Goal: Transaction & Acquisition: Purchase product/service

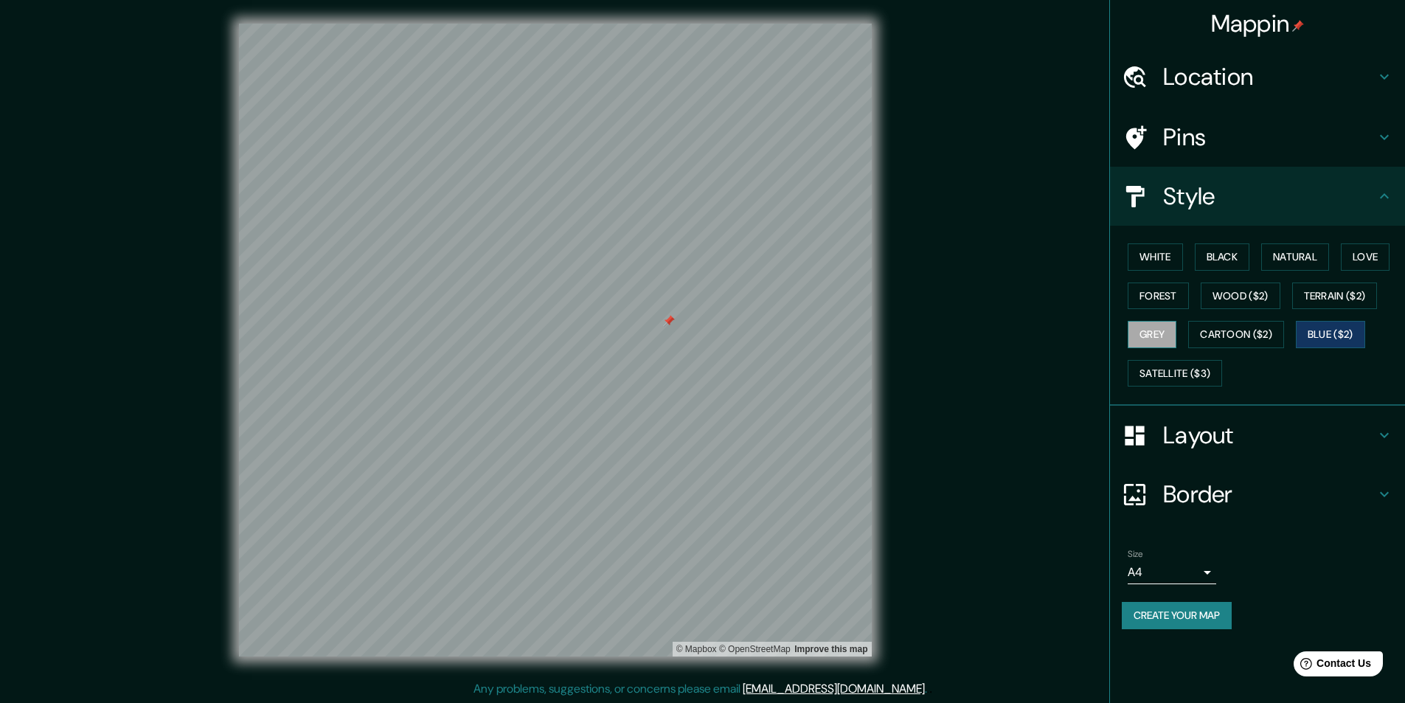
click at [1157, 336] on button "Grey" at bounding box center [1151, 334] width 49 height 27
drag, startPoint x: 1055, startPoint y: 372, endPoint x: 1047, endPoint y: 367, distance: 9.2
click at [1054, 372] on div "Mappin Location [GEOGRAPHIC_DATA][PERSON_NAME], [GEOGRAPHIC_DATA][PERSON_NAME],…" at bounding box center [702, 351] width 1405 height 703
click at [1046, 366] on div "Mappin Location [GEOGRAPHIC_DATA][PERSON_NAME], [GEOGRAPHIC_DATA][PERSON_NAME],…" at bounding box center [702, 351] width 1405 height 703
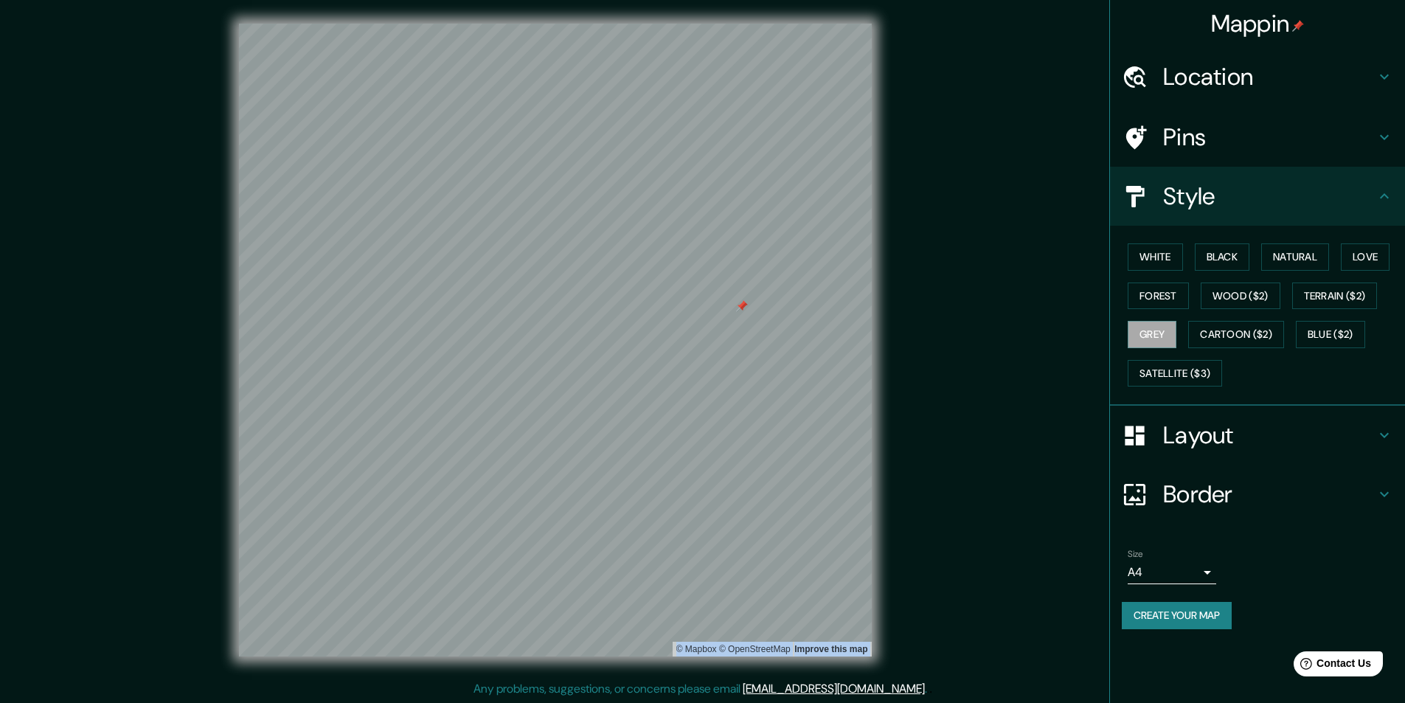
click at [1046, 366] on div "Mappin Location [GEOGRAPHIC_DATA][PERSON_NAME], [GEOGRAPHIC_DATA][PERSON_NAME],…" at bounding box center [702, 351] width 1405 height 703
click at [1271, 448] on h4 "Layout" at bounding box center [1269, 434] width 212 height 29
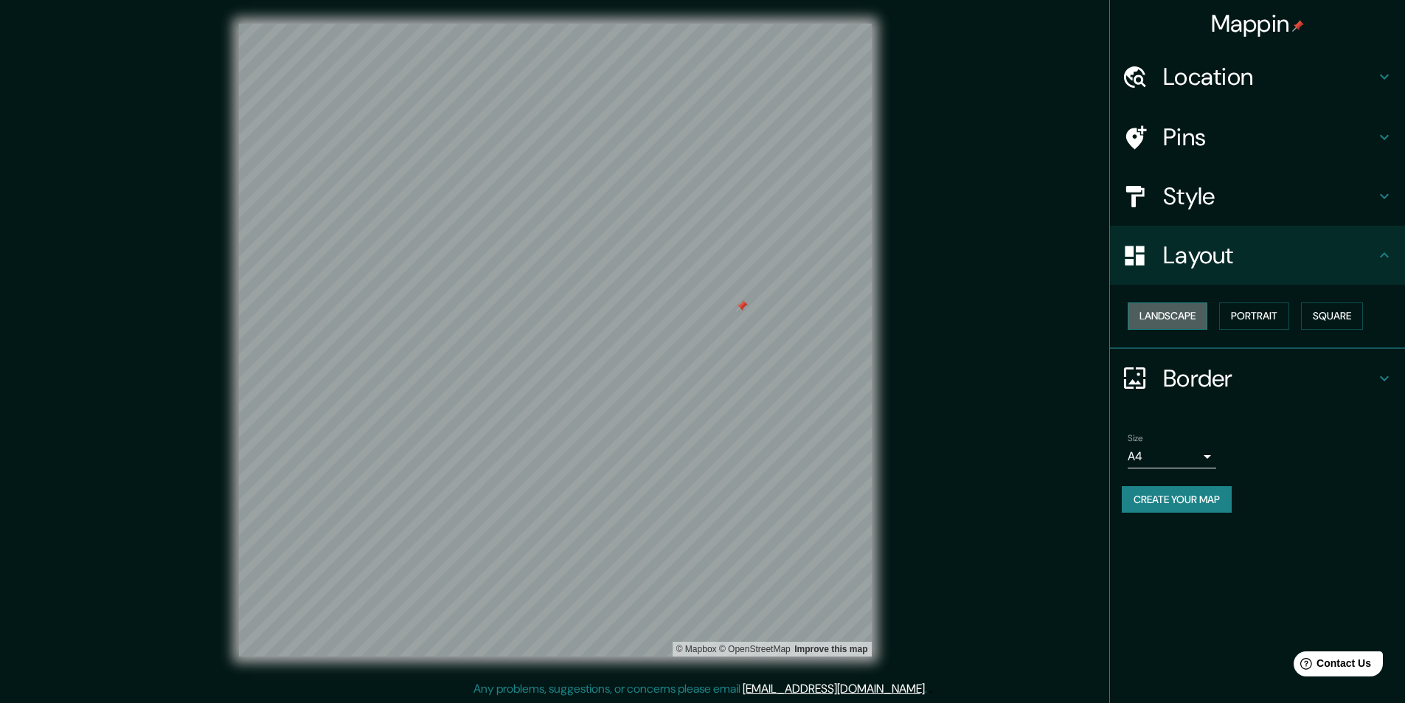
click at [1174, 316] on button "Landscape" at bounding box center [1167, 315] width 80 height 27
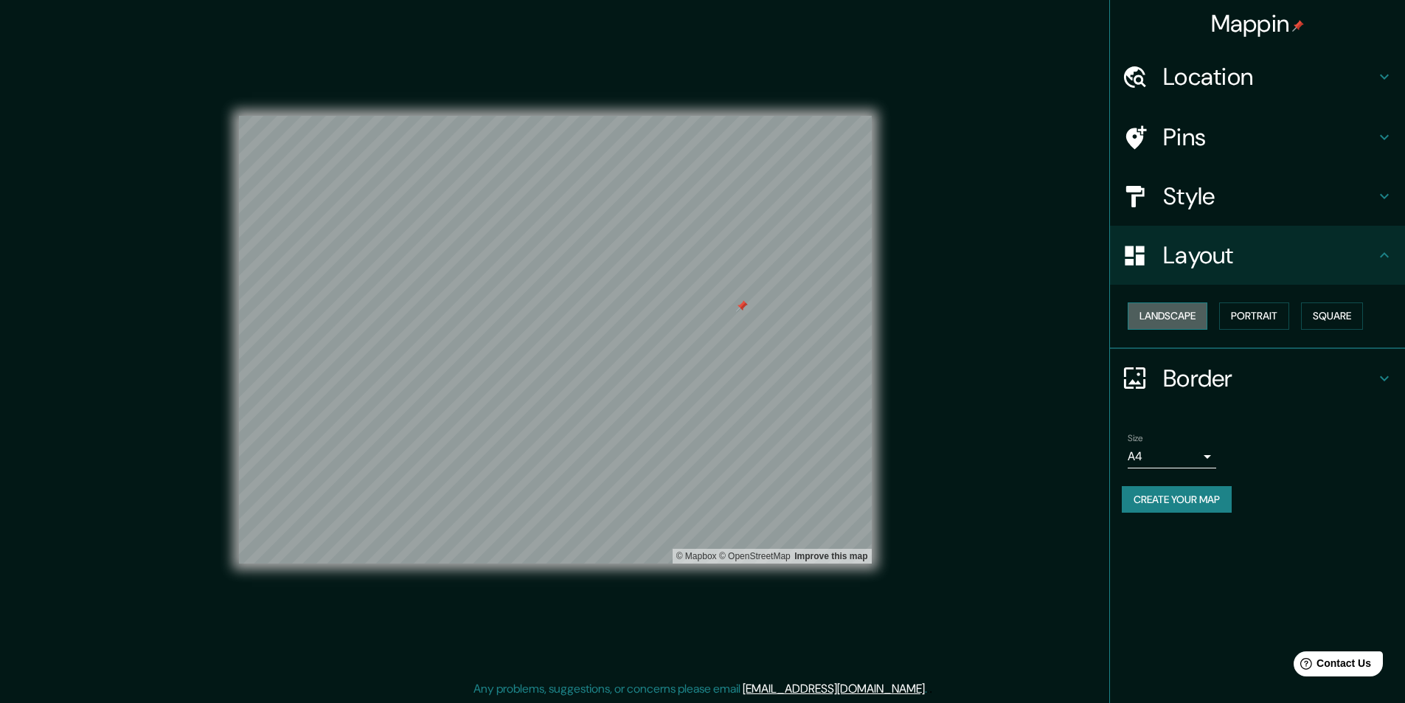
click at [1174, 316] on button "Landscape" at bounding box center [1167, 315] width 80 height 27
click at [1248, 319] on button "Portrait" at bounding box center [1254, 315] width 70 height 27
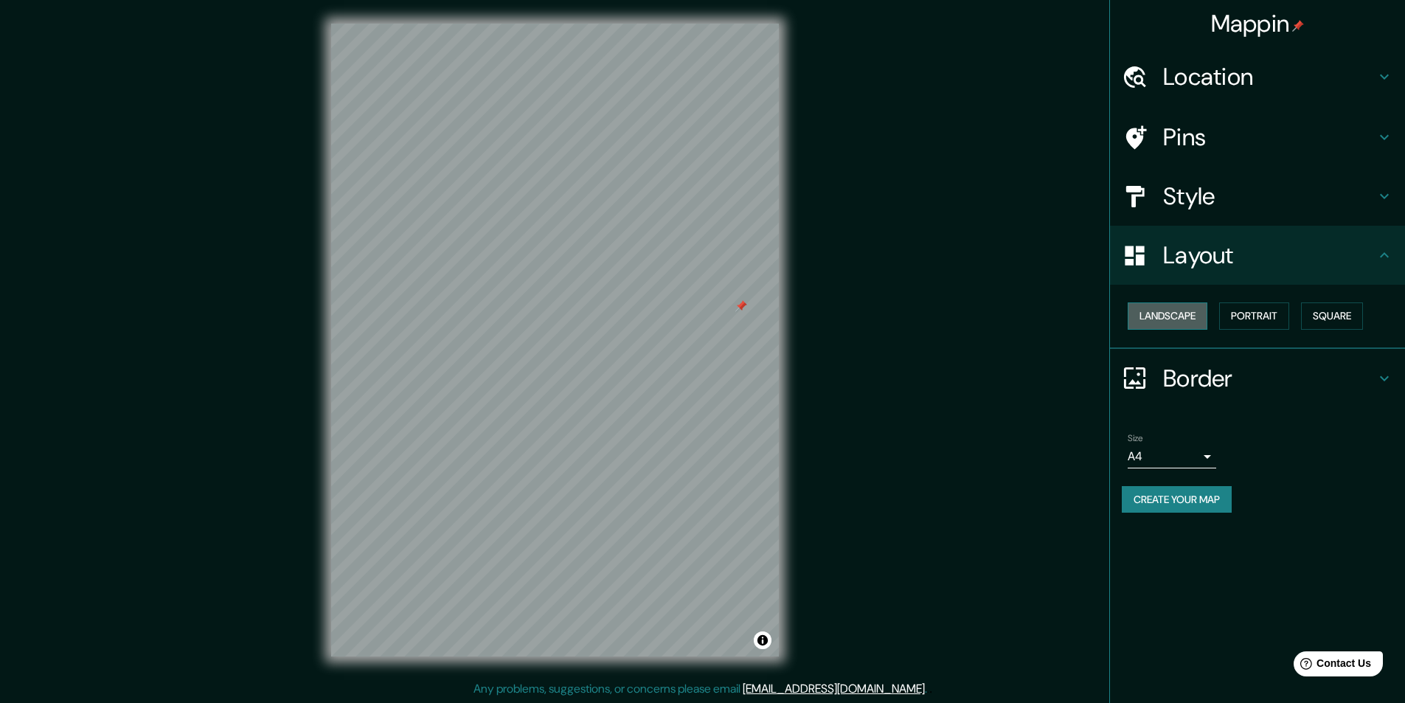
click at [1194, 316] on button "Landscape" at bounding box center [1167, 315] width 80 height 27
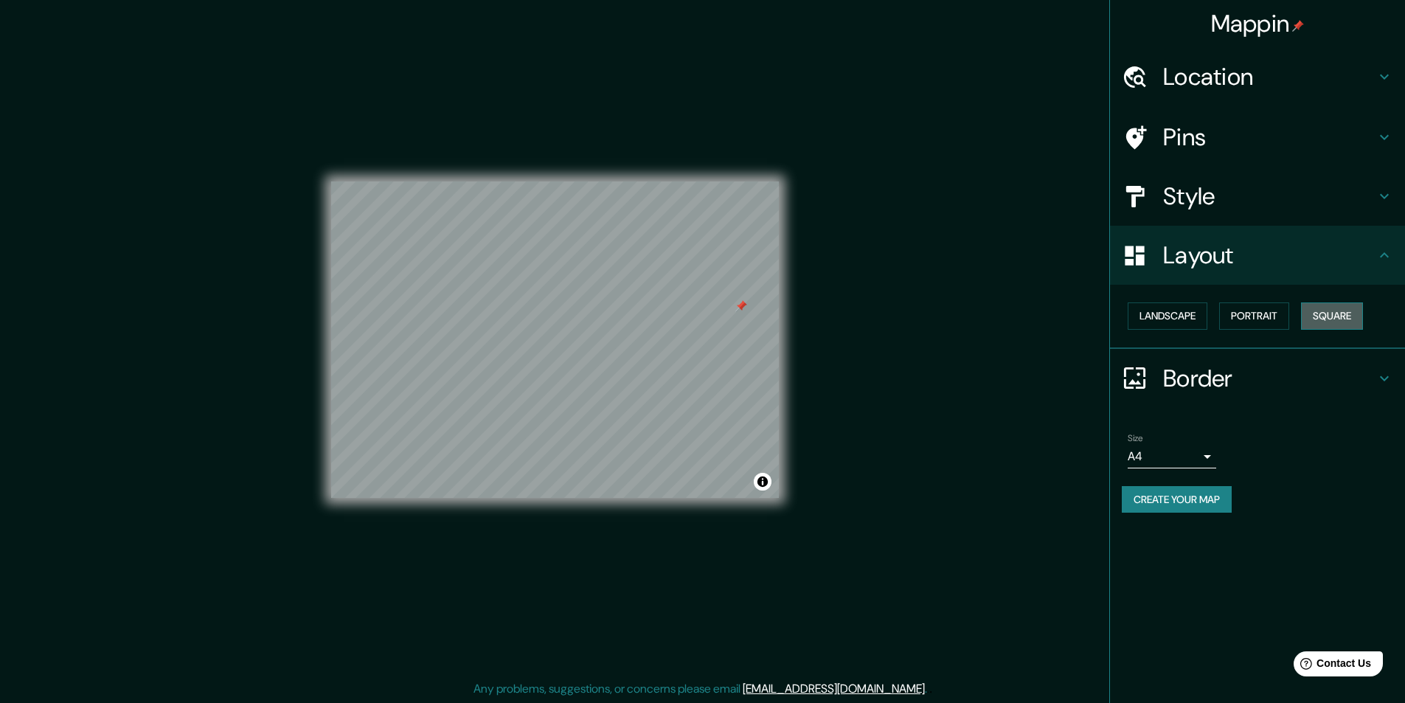
click at [1328, 310] on button "Square" at bounding box center [1332, 315] width 62 height 27
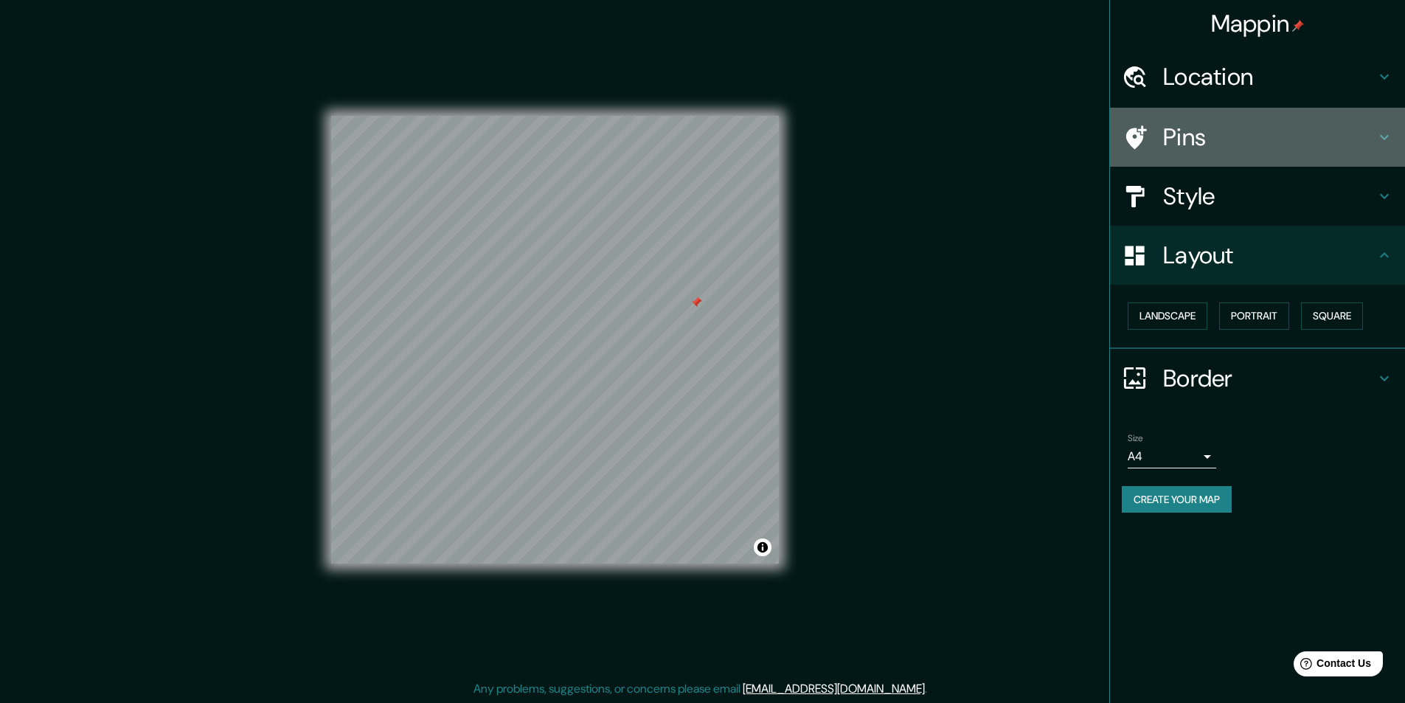
click at [1240, 131] on h4 "Pins" at bounding box center [1269, 136] width 212 height 29
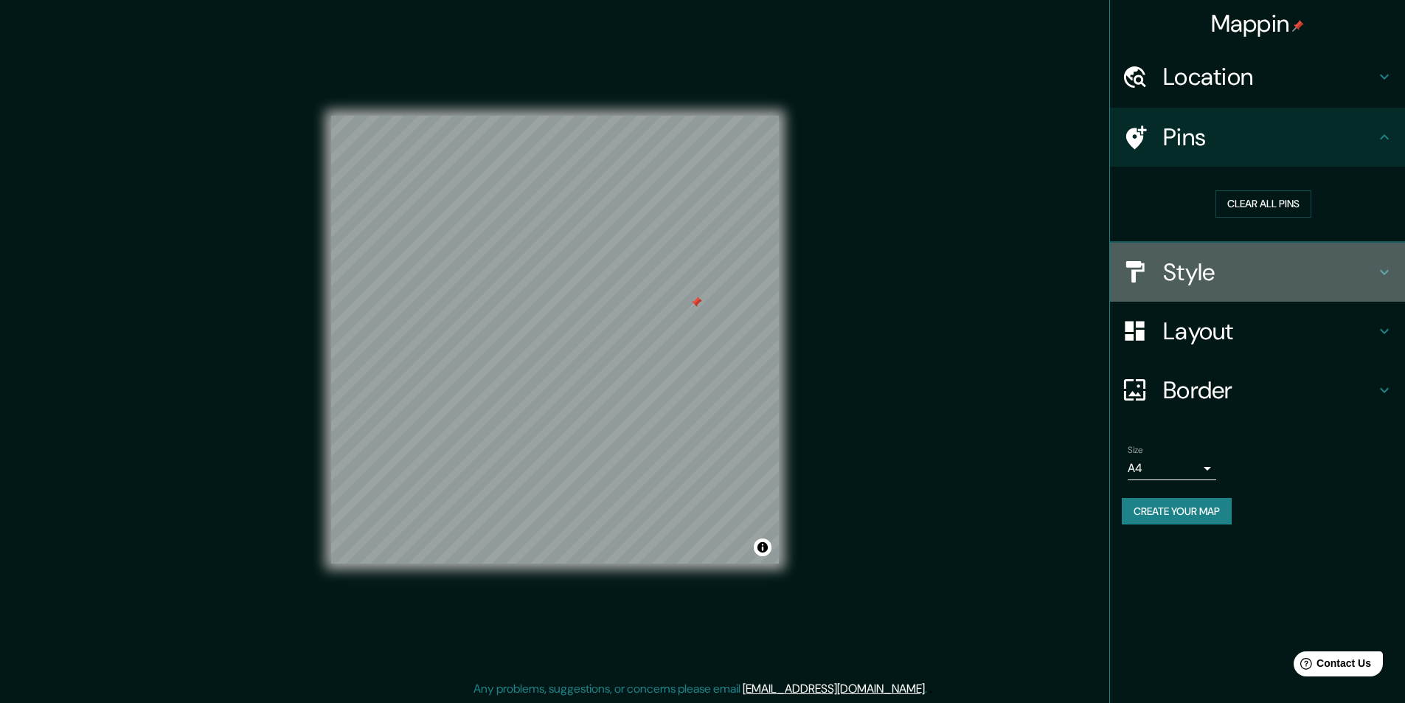
click at [1273, 283] on h4 "Style" at bounding box center [1269, 271] width 212 height 29
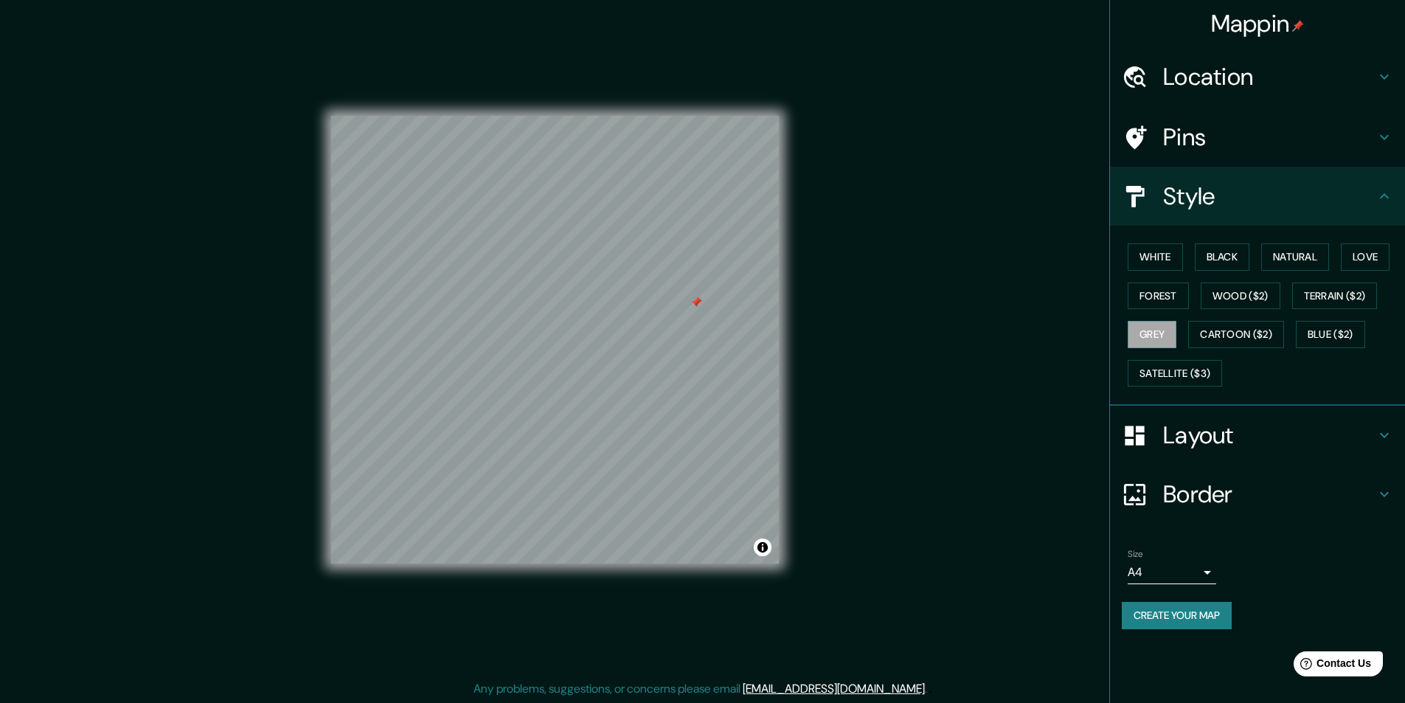
click at [1180, 438] on h4 "Layout" at bounding box center [1269, 434] width 212 height 29
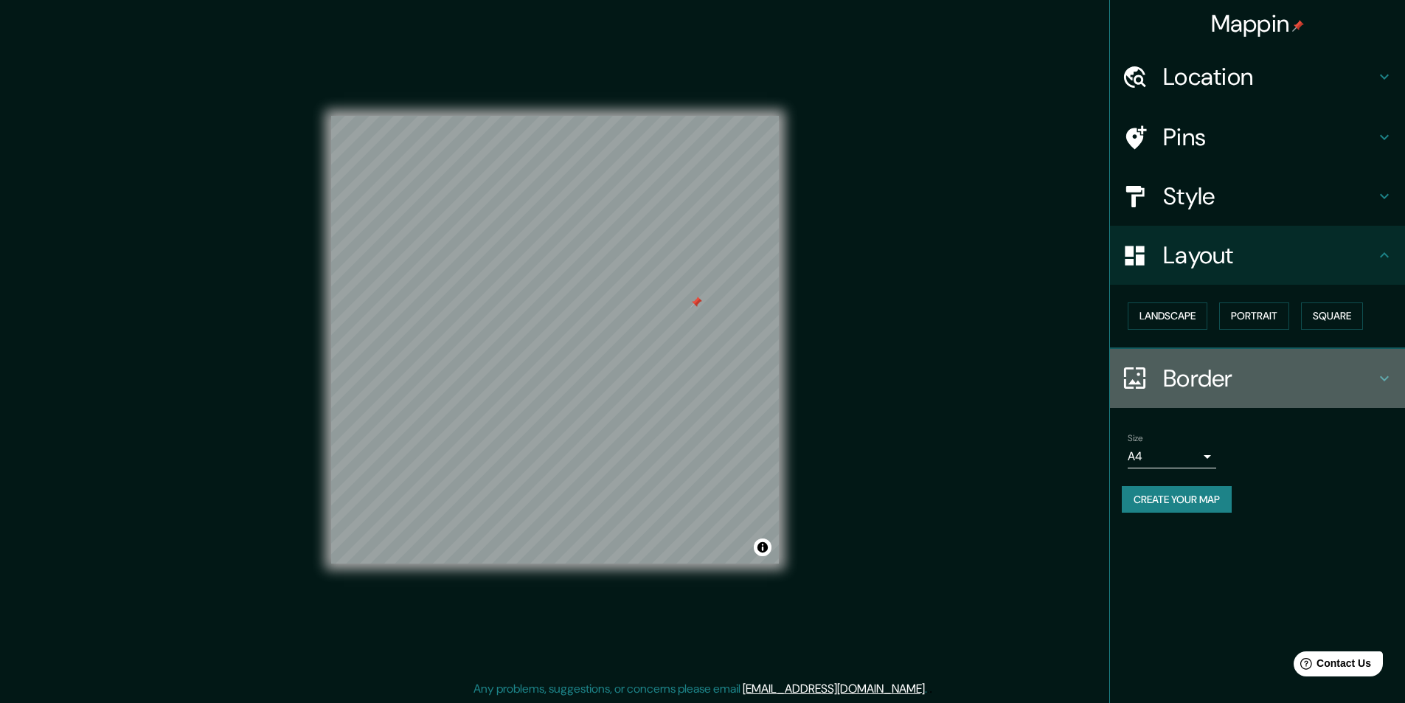
click at [1234, 374] on h4 "Border" at bounding box center [1269, 378] width 212 height 29
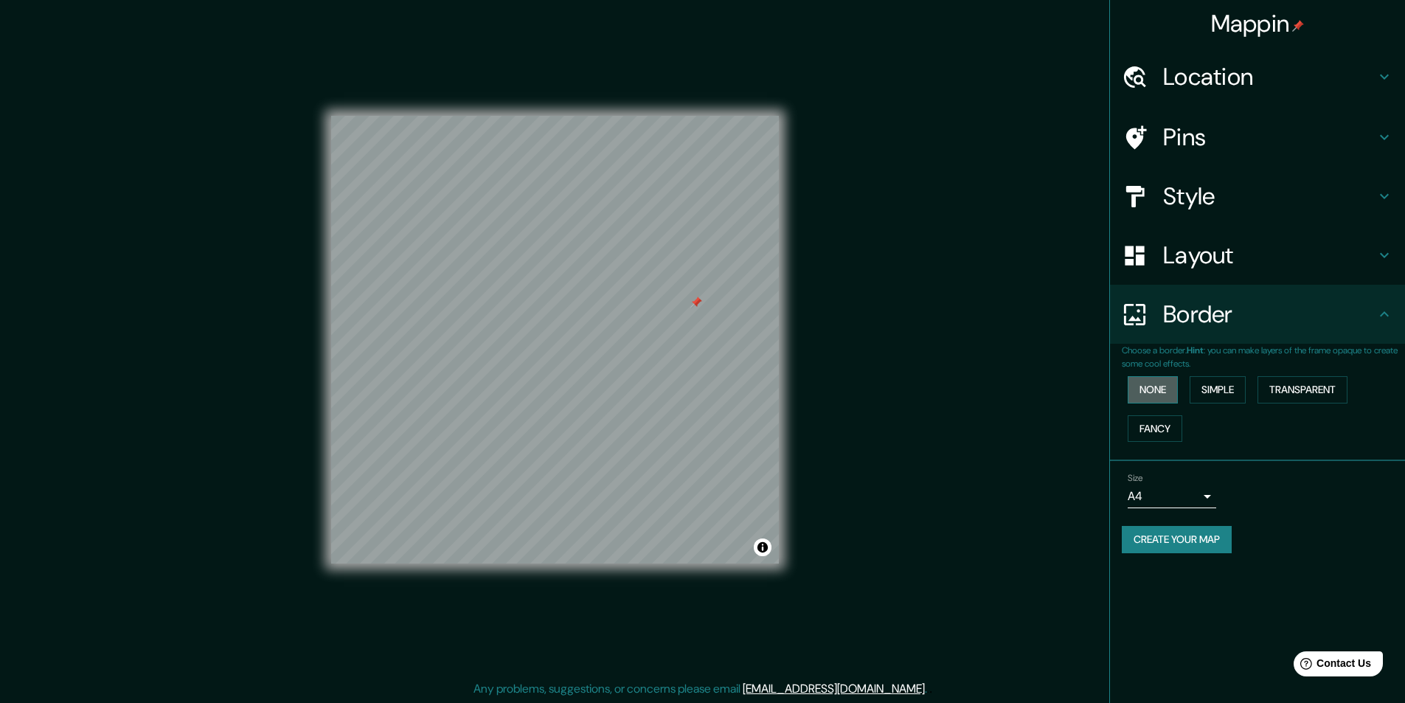
click at [1166, 388] on button "None" at bounding box center [1152, 389] width 50 height 27
click at [1166, 420] on button "Fancy" at bounding box center [1154, 428] width 55 height 27
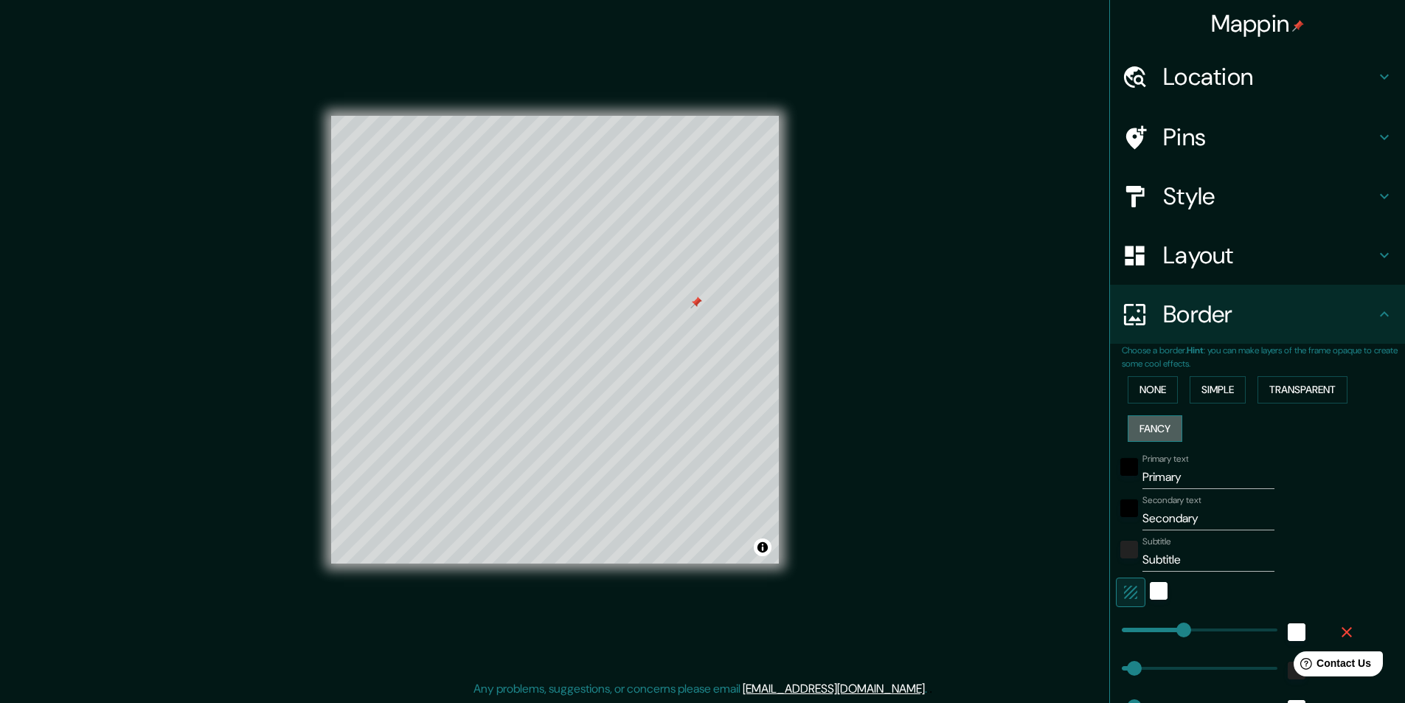
click at [1166, 420] on button "Fancy" at bounding box center [1154, 428] width 55 height 27
type input "243"
type input "49"
type input "24"
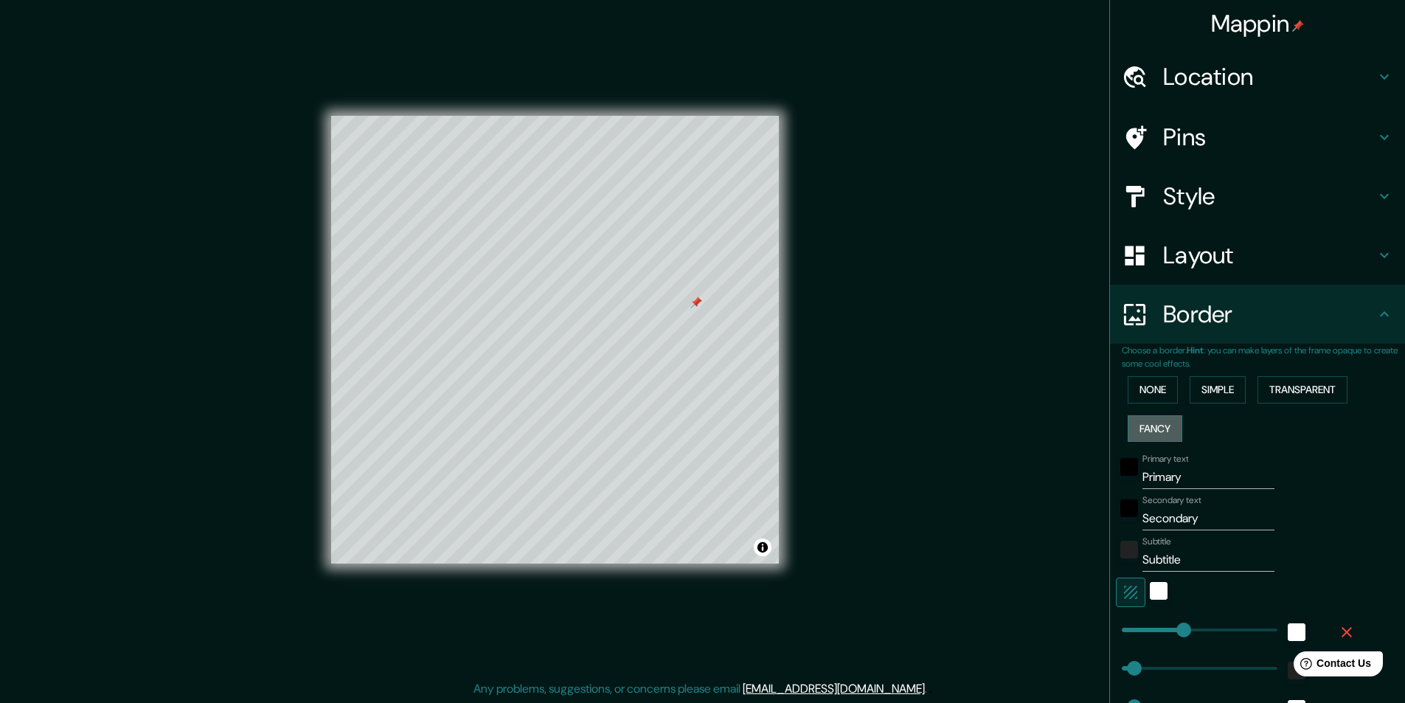
click at [1166, 420] on button "Fancy" at bounding box center [1154, 428] width 55 height 27
type input "243"
type input "49"
type input "24"
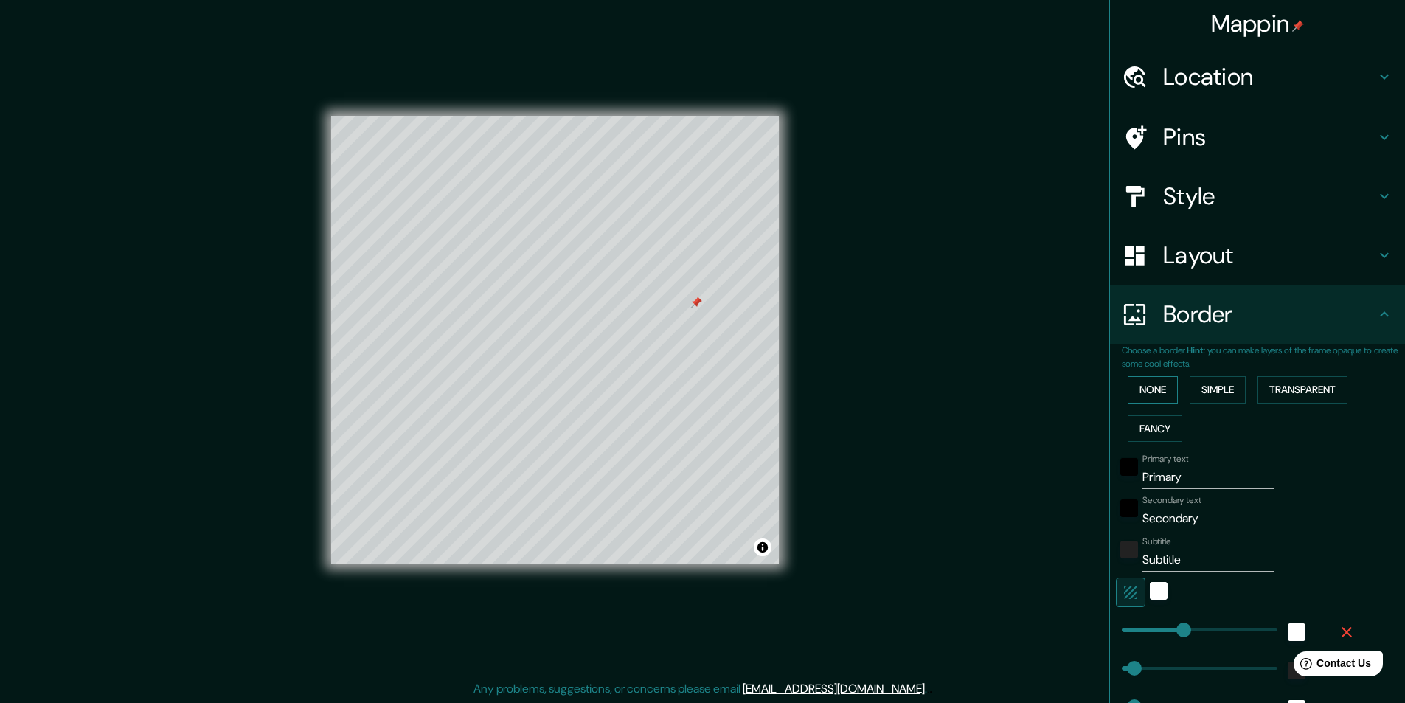
click at [1155, 382] on button "None" at bounding box center [1152, 389] width 50 height 27
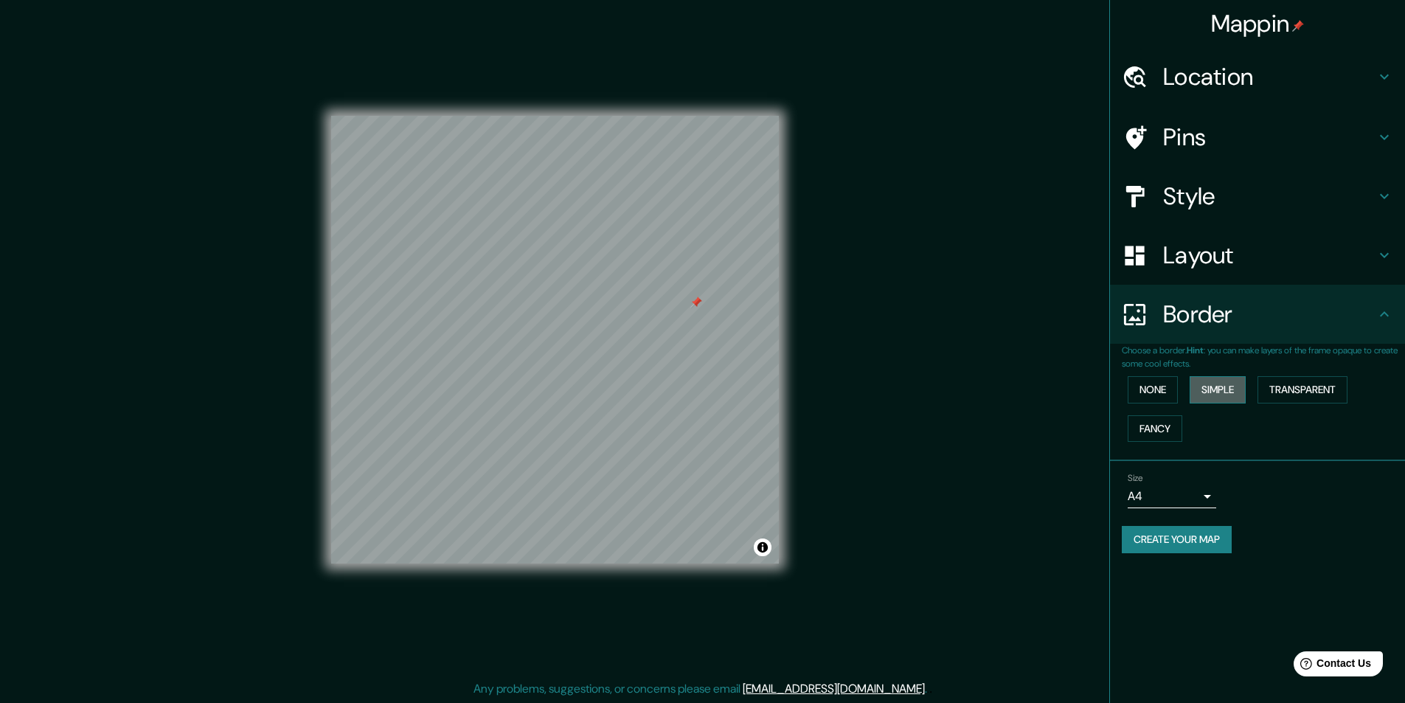
click at [1215, 385] on button "Simple" at bounding box center [1217, 389] width 56 height 27
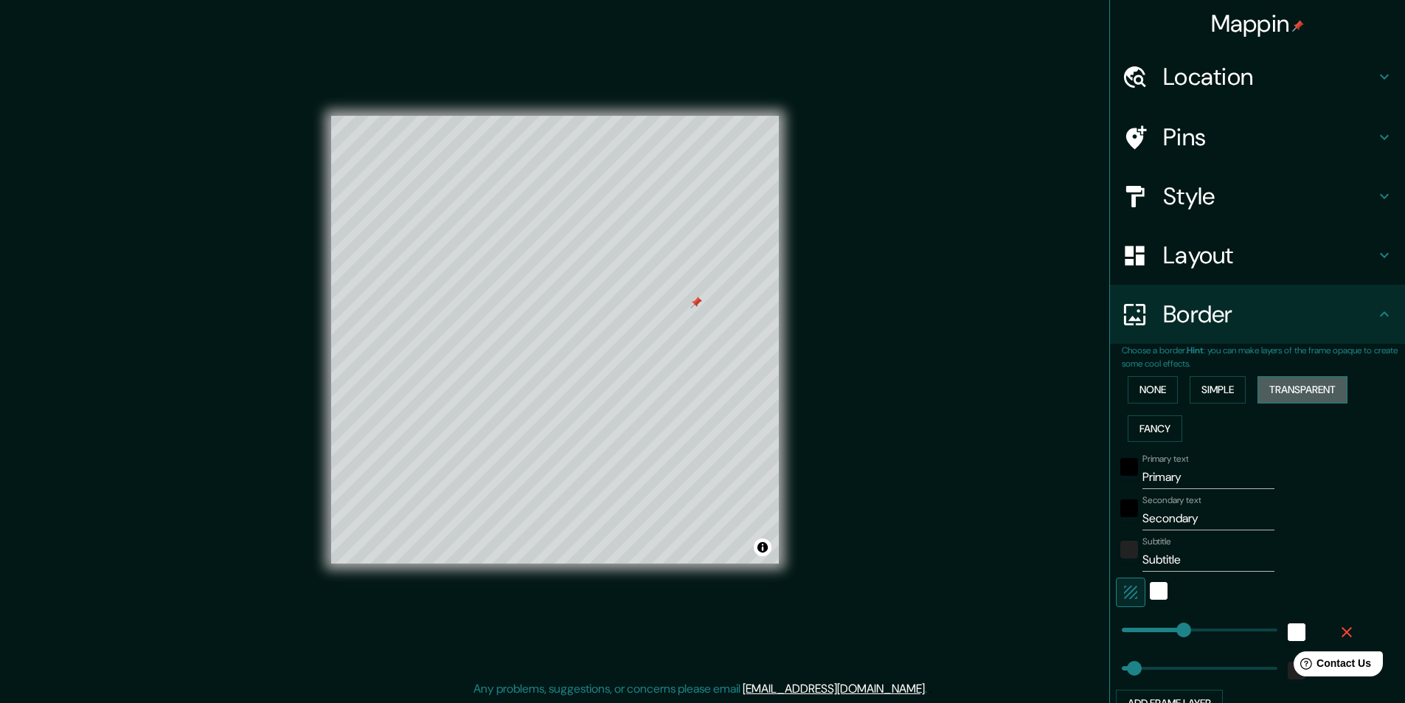
click at [1292, 378] on button "Transparent" at bounding box center [1302, 389] width 90 height 27
click at [1142, 425] on button "Fancy" at bounding box center [1154, 428] width 55 height 27
click at [1143, 394] on button "None" at bounding box center [1152, 389] width 50 height 27
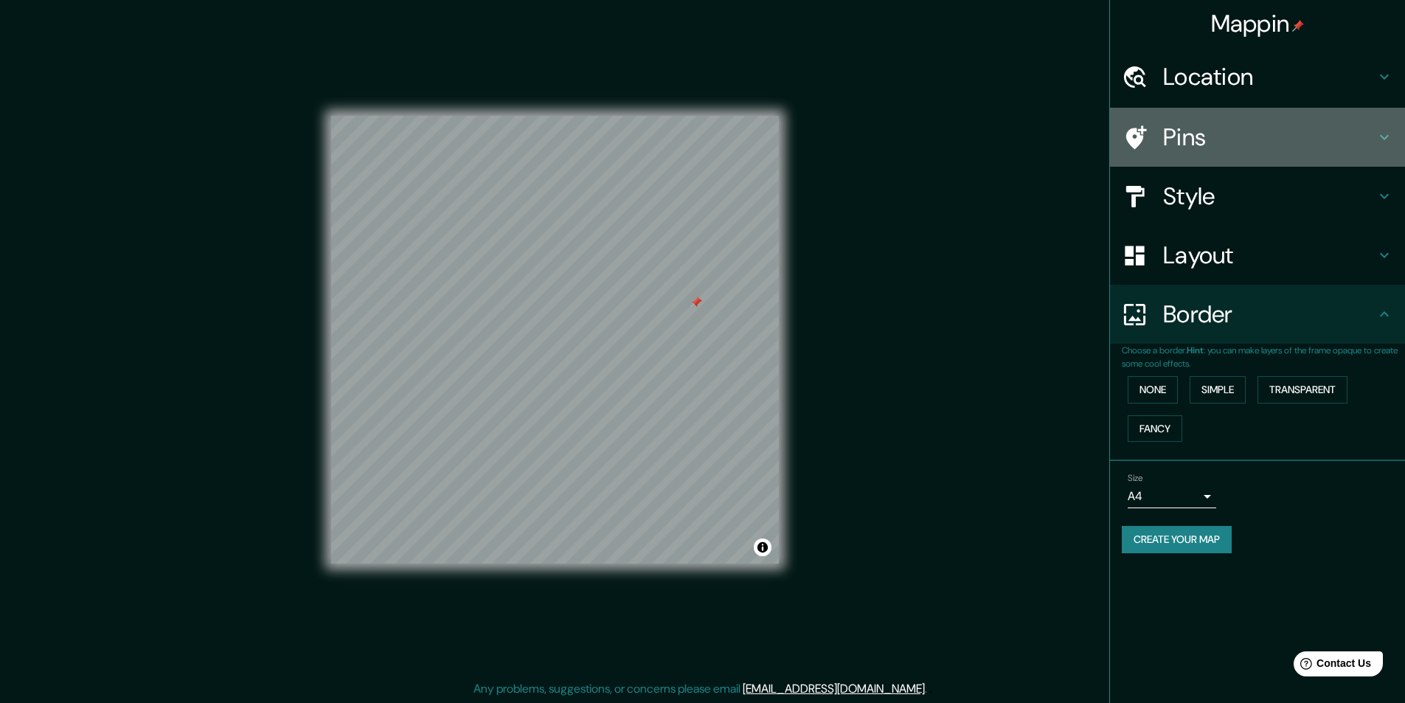
click at [1226, 153] on div "Pins" at bounding box center [1257, 137] width 295 height 59
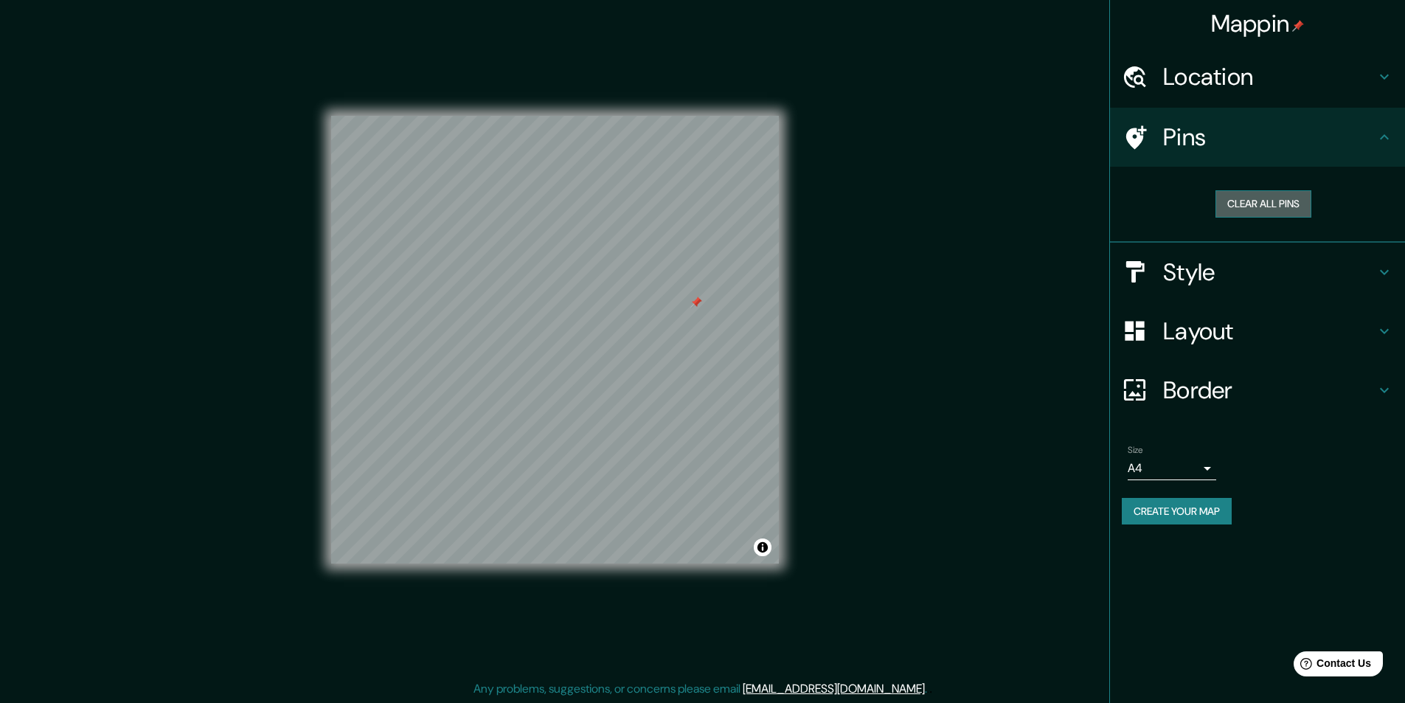
click at [1259, 212] on button "Clear all pins" at bounding box center [1263, 203] width 96 height 27
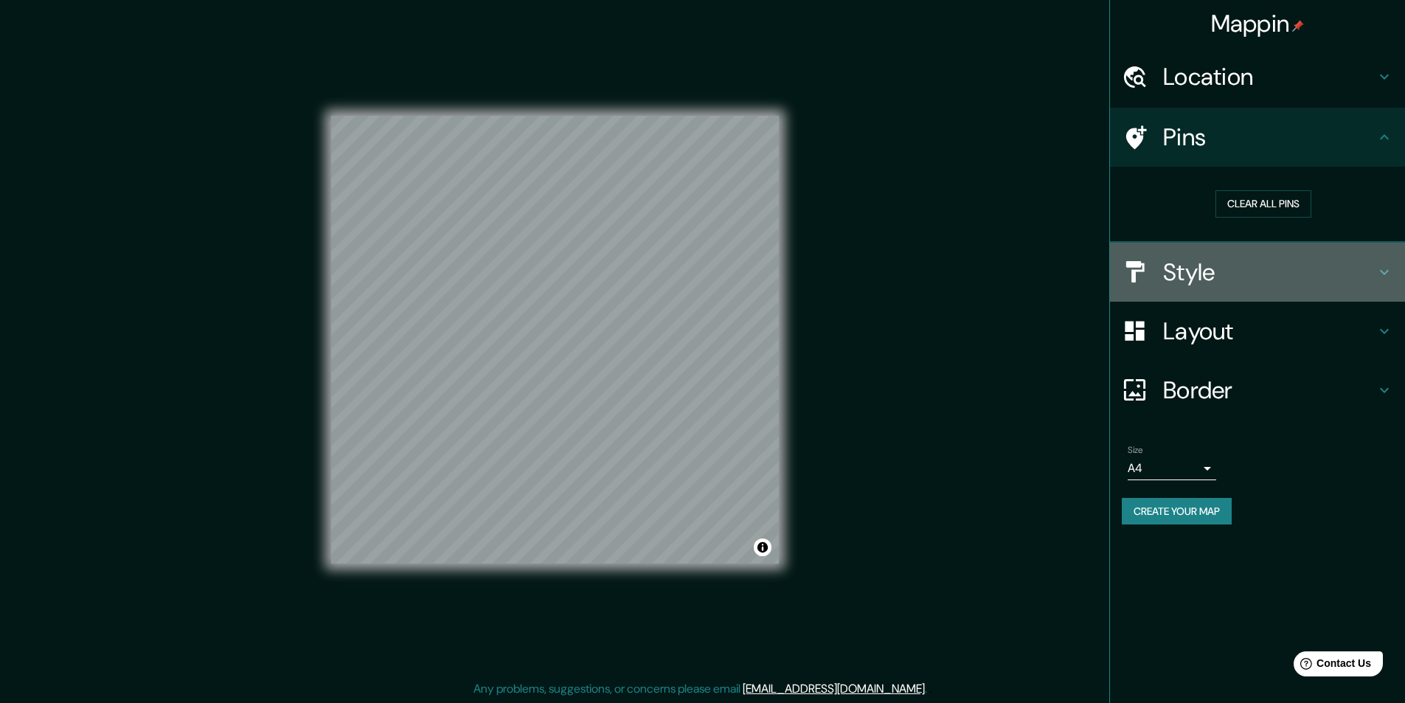
click at [1271, 265] on h4 "Style" at bounding box center [1269, 271] width 212 height 29
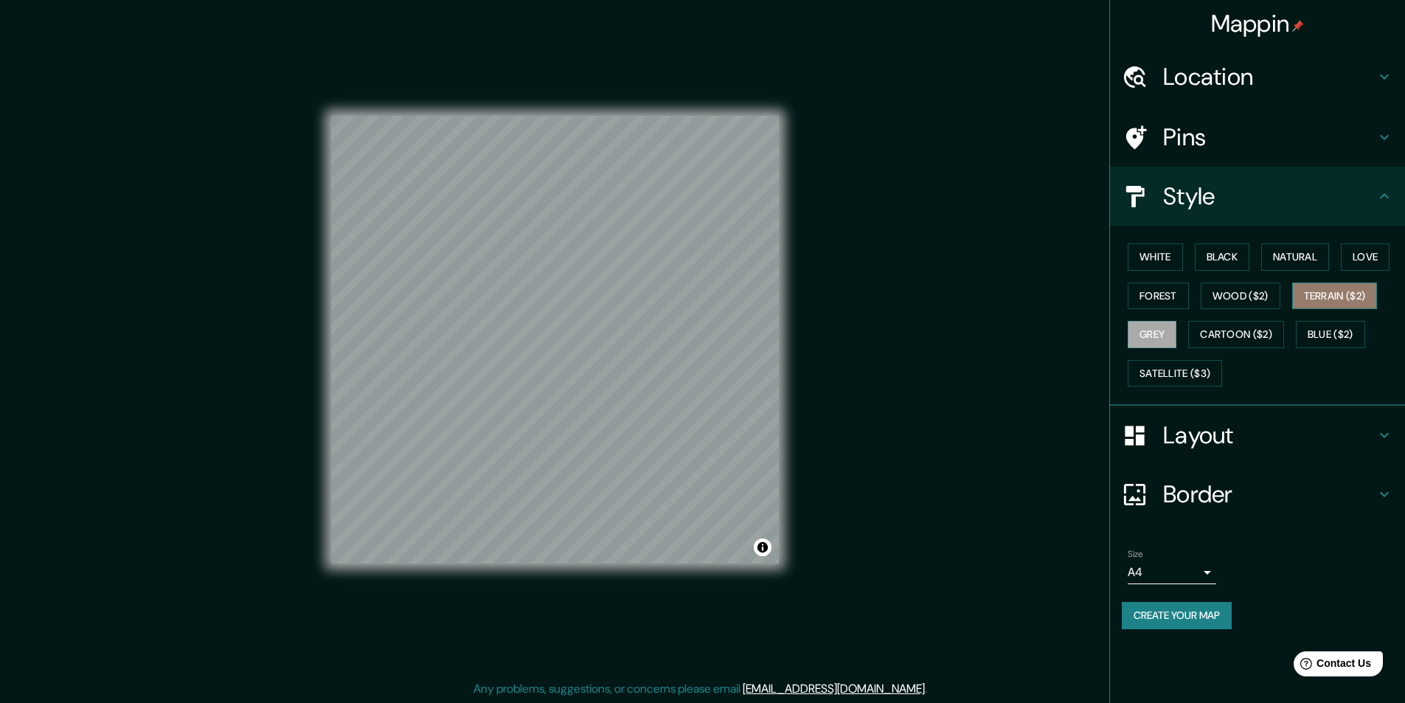
click at [1323, 289] on button "Terrain ($2)" at bounding box center [1335, 295] width 86 height 27
click at [1310, 261] on button "Natural" at bounding box center [1295, 256] width 68 height 27
click at [1225, 256] on button "Black" at bounding box center [1222, 256] width 55 height 27
click at [1355, 254] on button "Love" at bounding box center [1365, 256] width 49 height 27
click at [1160, 302] on button "Forest" at bounding box center [1157, 295] width 61 height 27
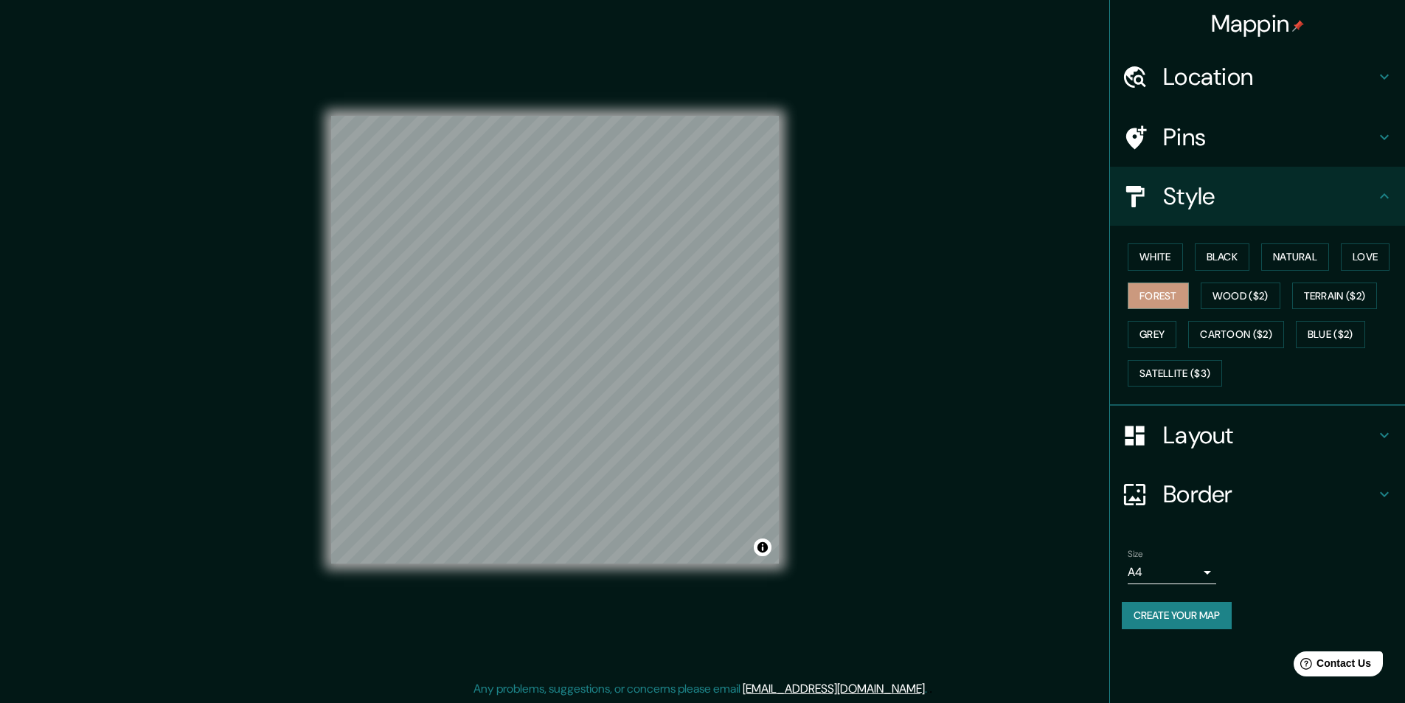
click at [1245, 349] on div "White Black Natural Love Forest Wood ($2) Terrain ($2) Grey Cartoon ($2) Blue (…" at bounding box center [1263, 314] width 283 height 155
click at [1225, 344] on button "Cartoon ($2)" at bounding box center [1236, 334] width 96 height 27
click at [1212, 364] on button "Satellite ($3)" at bounding box center [1174, 373] width 94 height 27
click at [1217, 327] on button "Cartoon ($2)" at bounding box center [1236, 334] width 96 height 27
click at [1215, 298] on button "Wood ($2)" at bounding box center [1240, 295] width 80 height 27
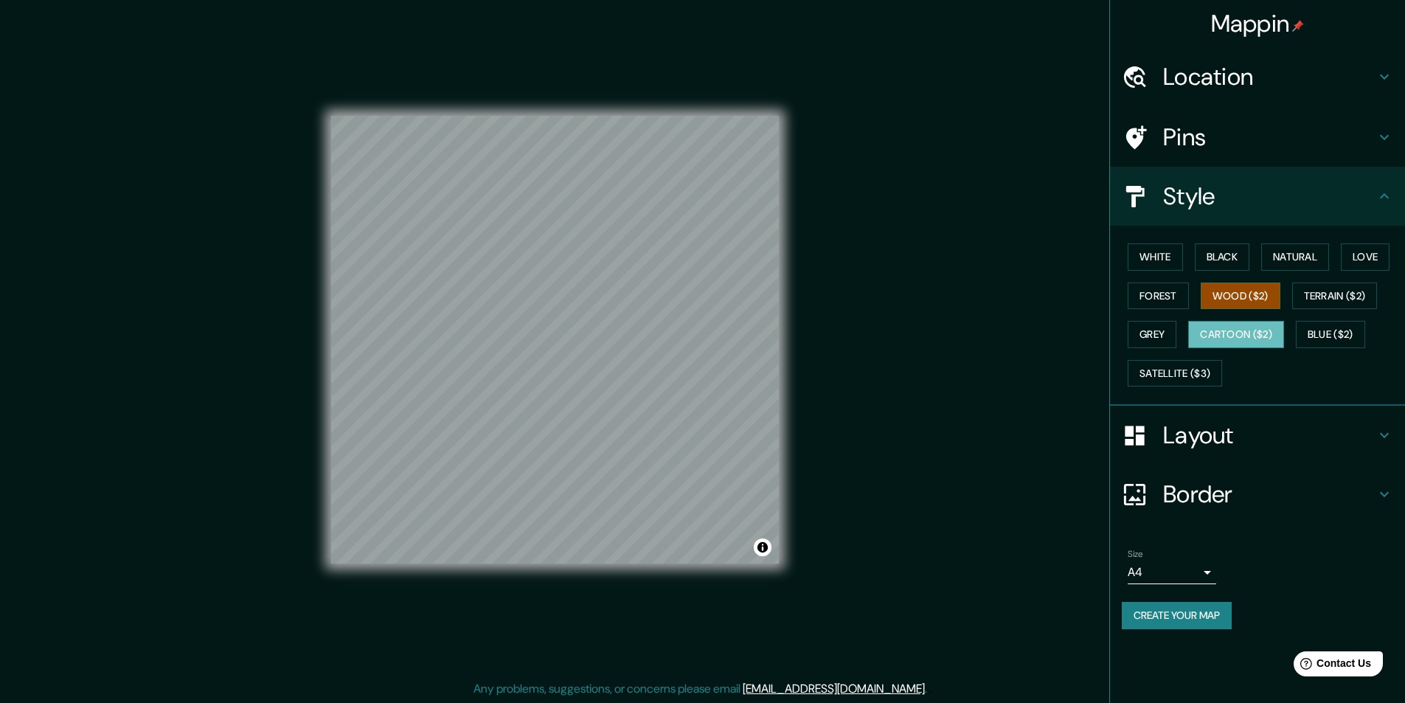
click at [1228, 336] on button "Cartoon ($2)" at bounding box center [1236, 334] width 96 height 27
click at [1201, 360] on button "Satellite ($3)" at bounding box center [1174, 373] width 94 height 27
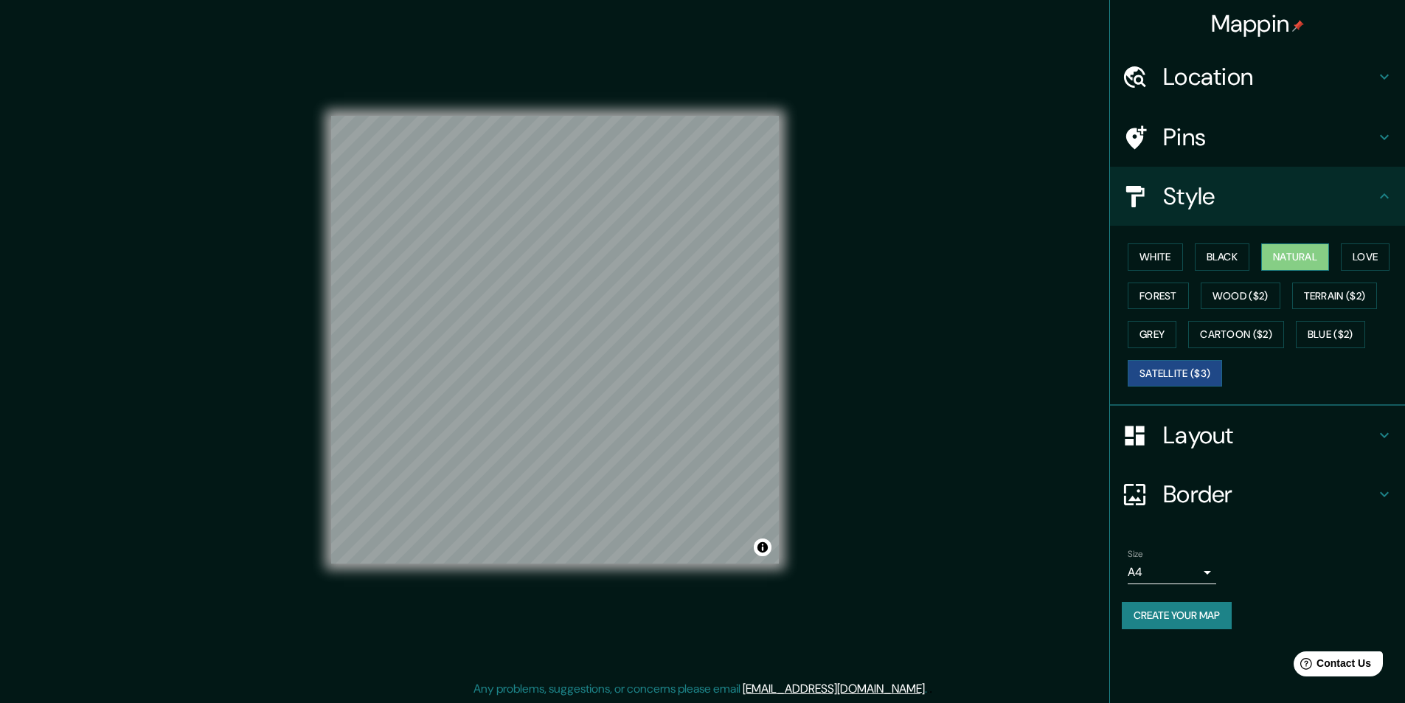
click at [1305, 253] on button "Natural" at bounding box center [1295, 256] width 68 height 27
click at [1158, 341] on button "Grey" at bounding box center [1151, 334] width 49 height 27
click at [1217, 498] on h4 "Border" at bounding box center [1269, 493] width 212 height 29
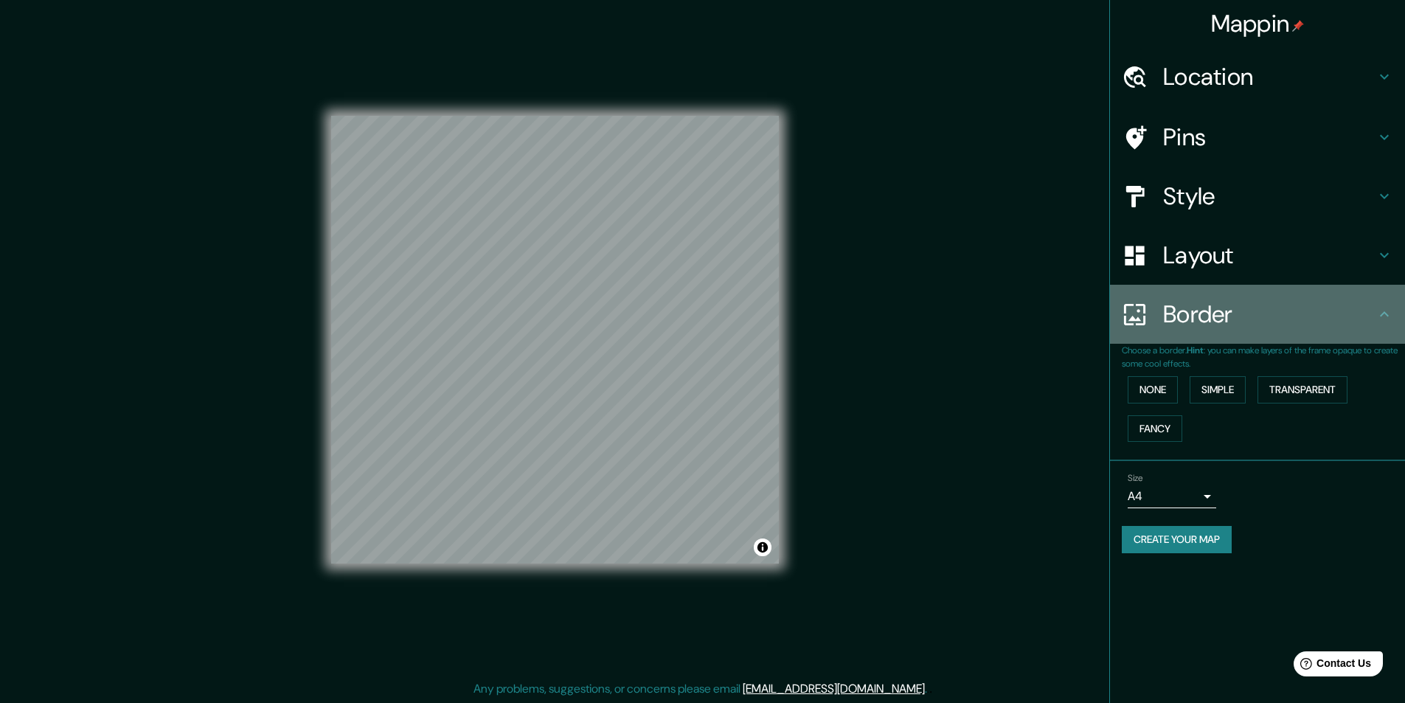
click at [1219, 319] on h4 "Border" at bounding box center [1269, 313] width 212 height 29
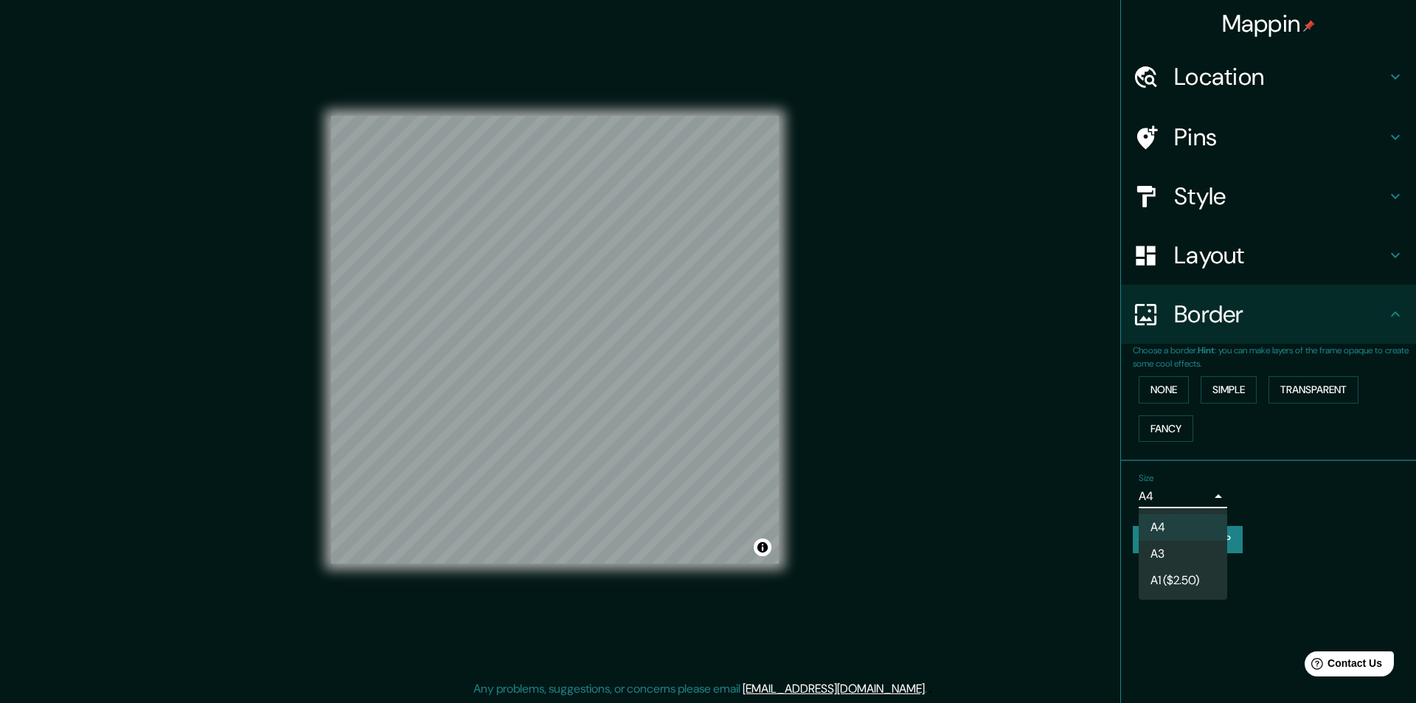
click at [1209, 491] on body "Mappin Location [GEOGRAPHIC_DATA][PERSON_NAME], [GEOGRAPHIC_DATA][PERSON_NAME],…" at bounding box center [708, 351] width 1416 height 703
click at [1209, 491] on div at bounding box center [708, 351] width 1416 height 703
click at [1209, 491] on body "Mappin Location [GEOGRAPHIC_DATA][PERSON_NAME], [GEOGRAPHIC_DATA][PERSON_NAME],…" at bounding box center [708, 351] width 1416 height 703
click at [1186, 577] on li "A1 ($2.50)" at bounding box center [1183, 580] width 88 height 27
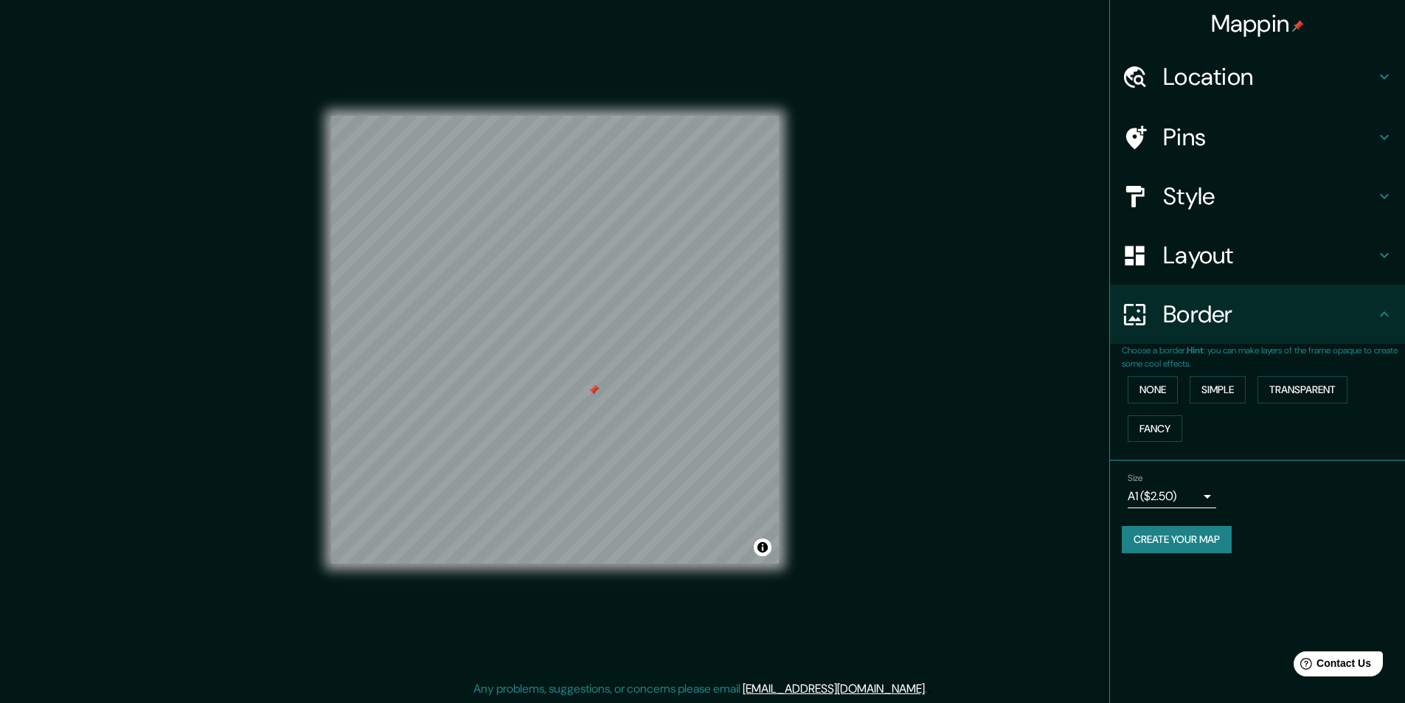
drag, startPoint x: 1214, startPoint y: 100, endPoint x: 1214, endPoint y: 108, distance: 8.8
click at [1213, 100] on div "Location" at bounding box center [1257, 76] width 295 height 59
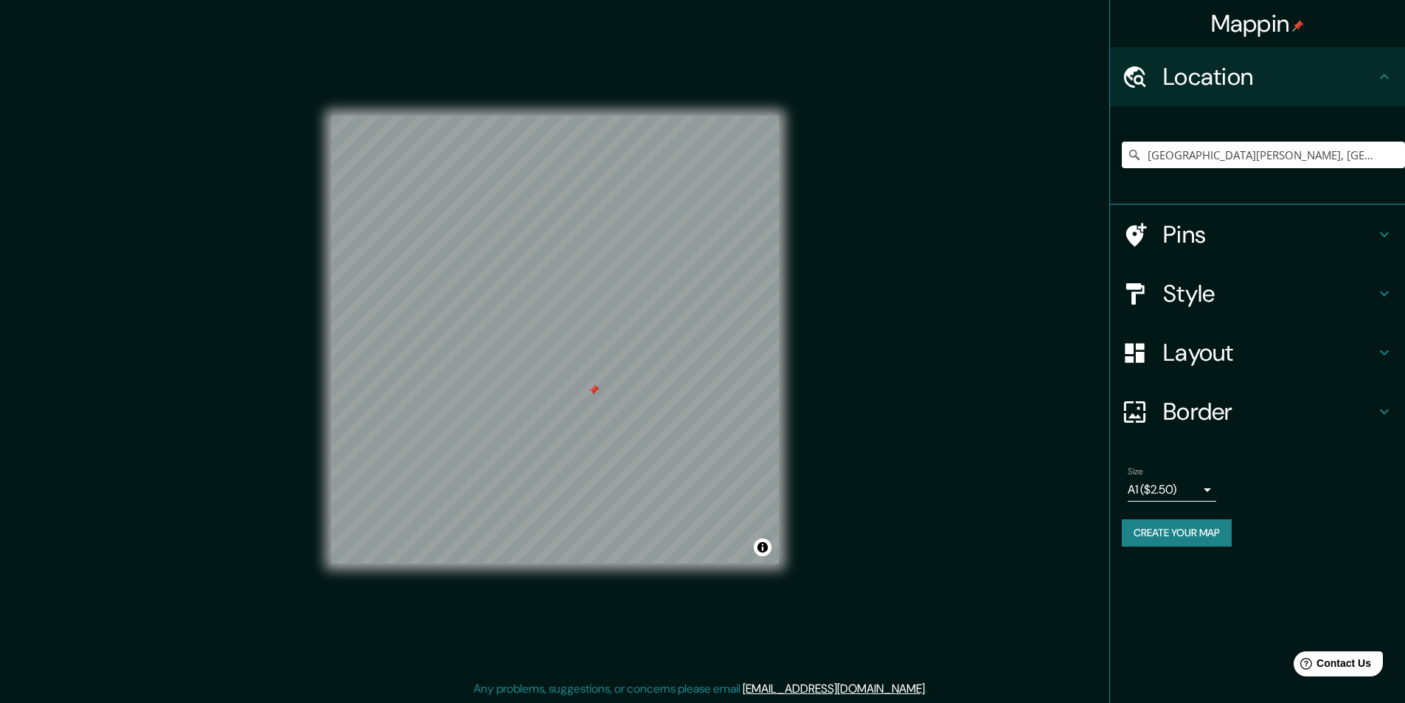
click at [1229, 236] on h4 "Pins" at bounding box center [1269, 234] width 212 height 29
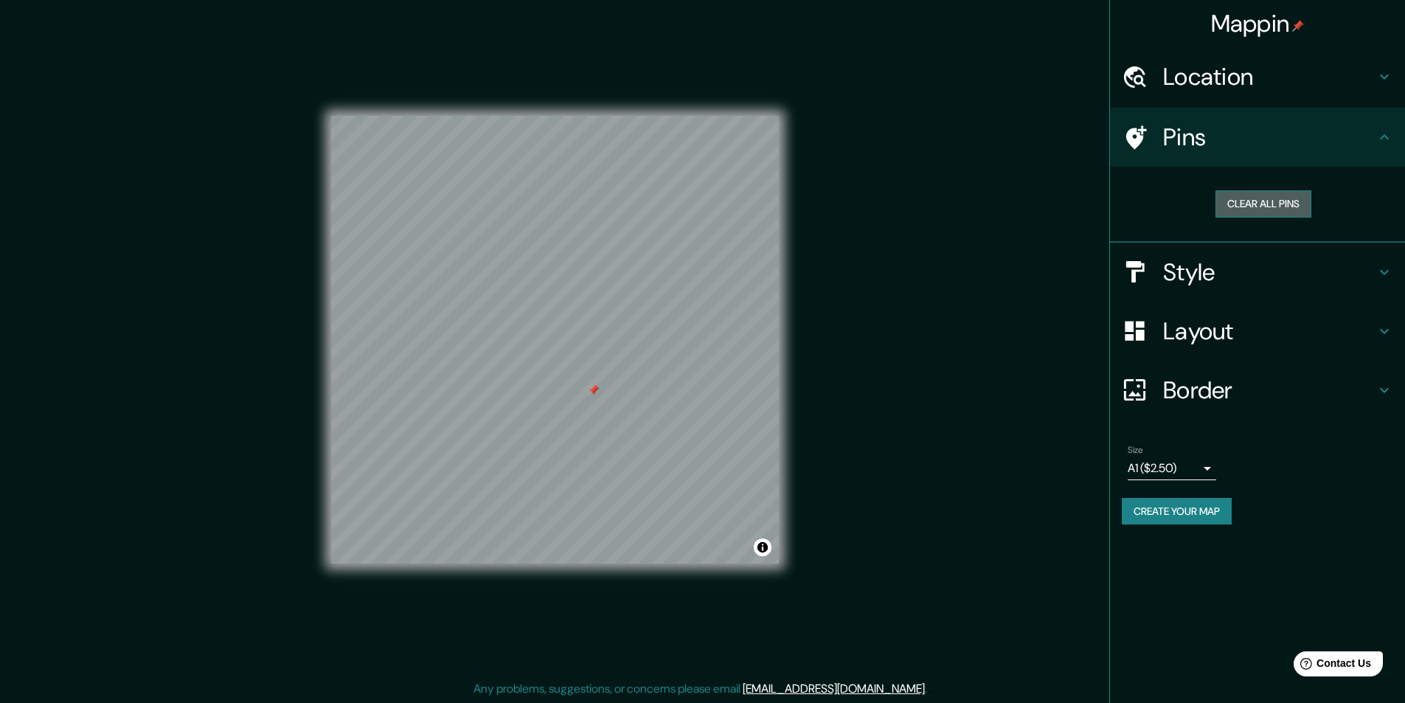
click at [1282, 195] on button "Clear all pins" at bounding box center [1263, 203] width 96 height 27
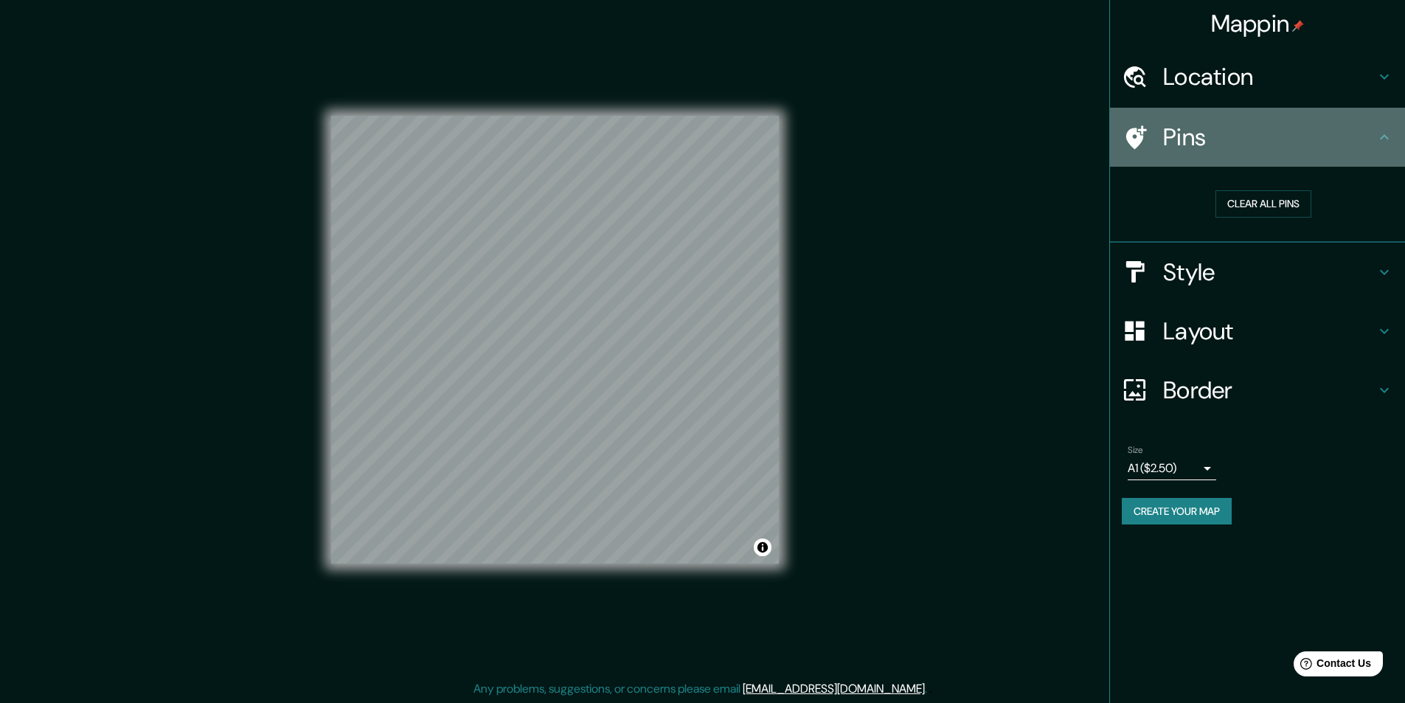
click at [1235, 123] on h4 "Pins" at bounding box center [1269, 136] width 212 height 29
